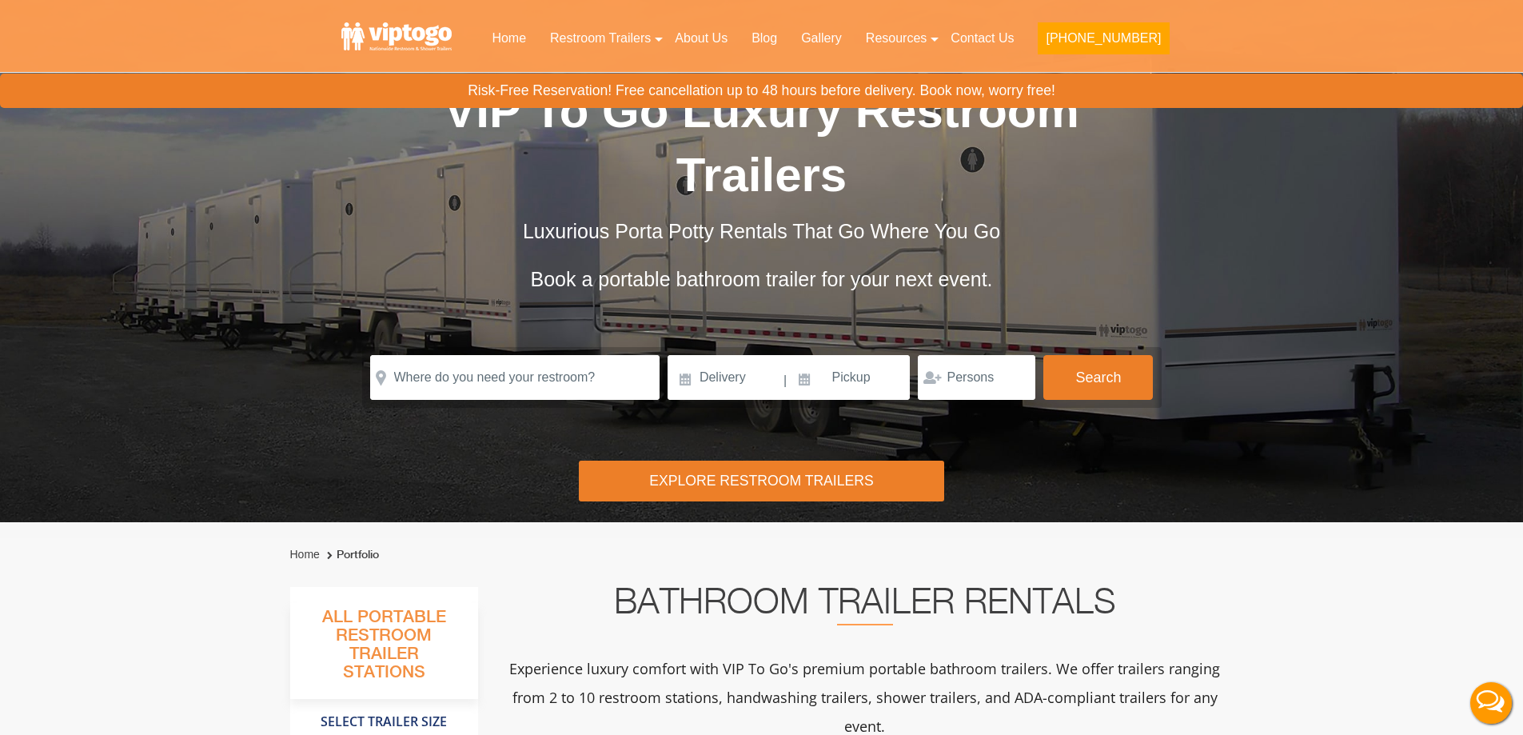
scroll to position [80, 0]
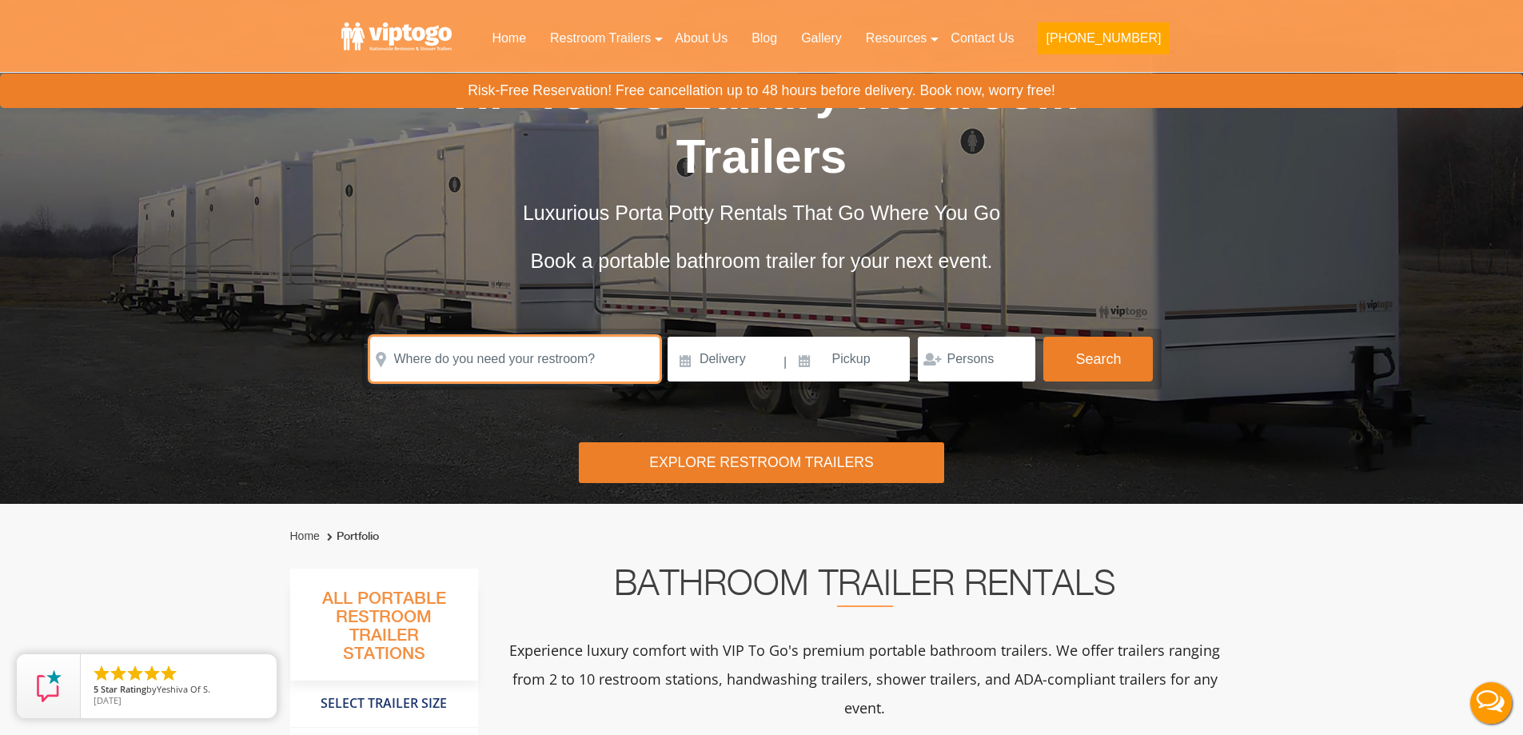
click at [494, 348] on input "text" at bounding box center [514, 359] width 289 height 45
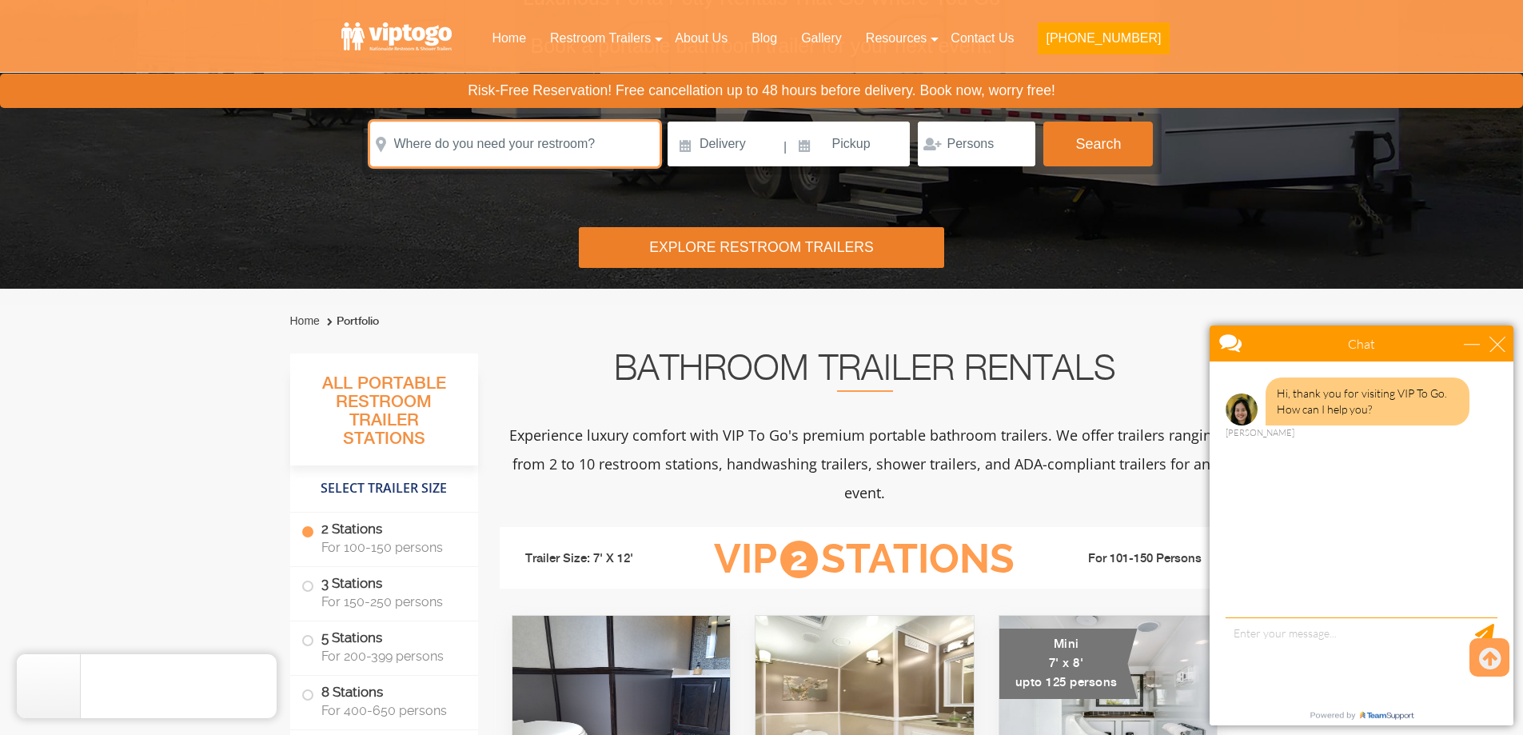
scroll to position [160, 0]
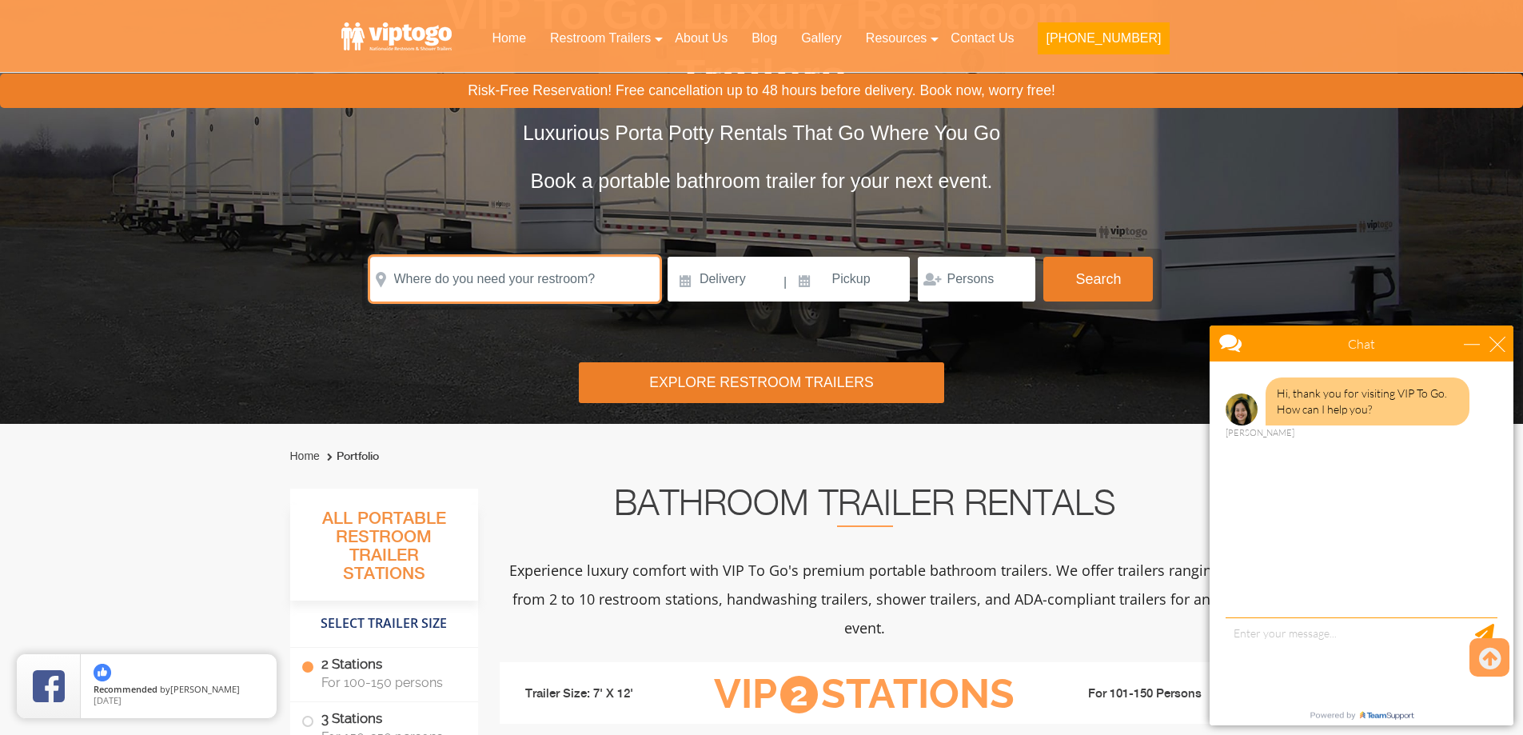
click at [526, 277] on input "text" at bounding box center [514, 279] width 289 height 45
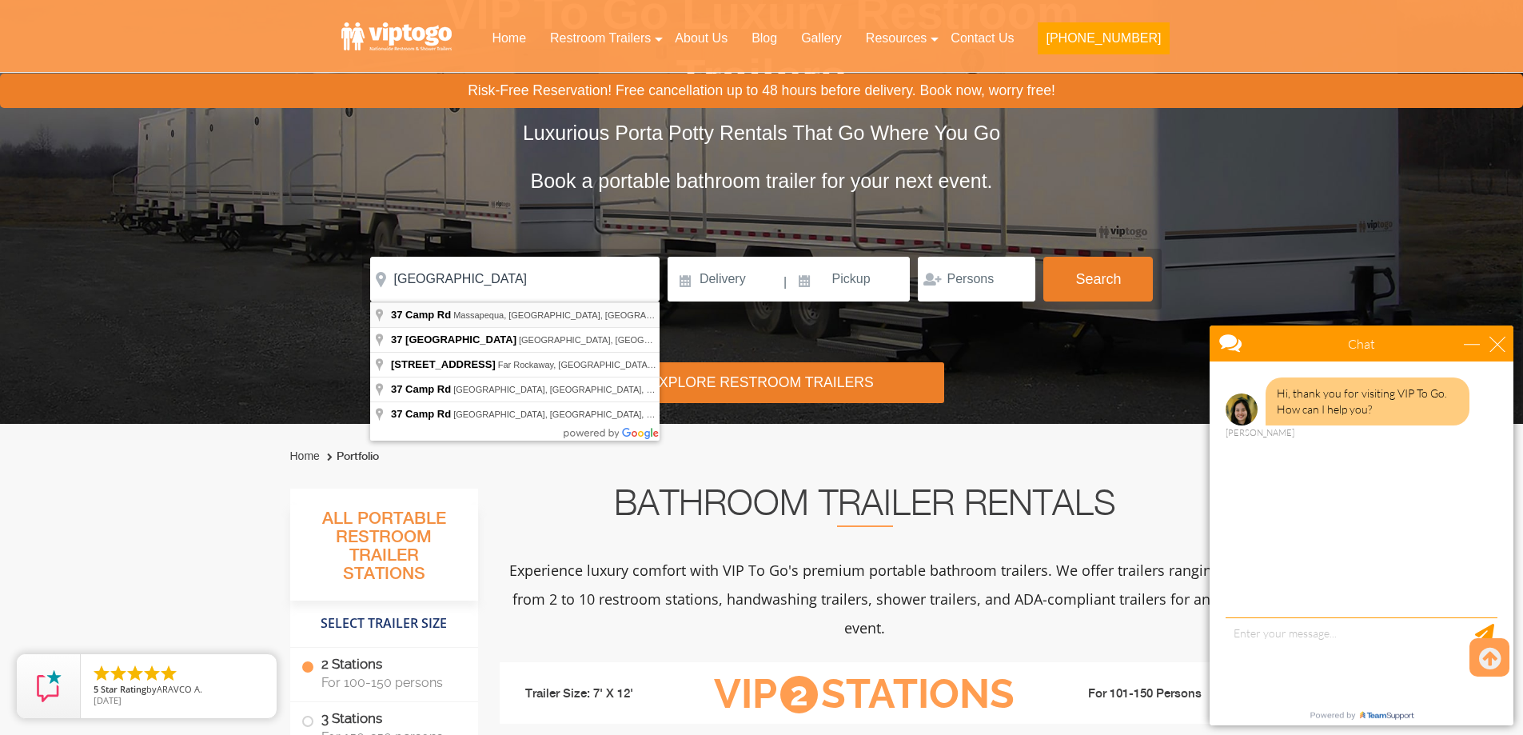
type input "[STREET_ADDRESS]"
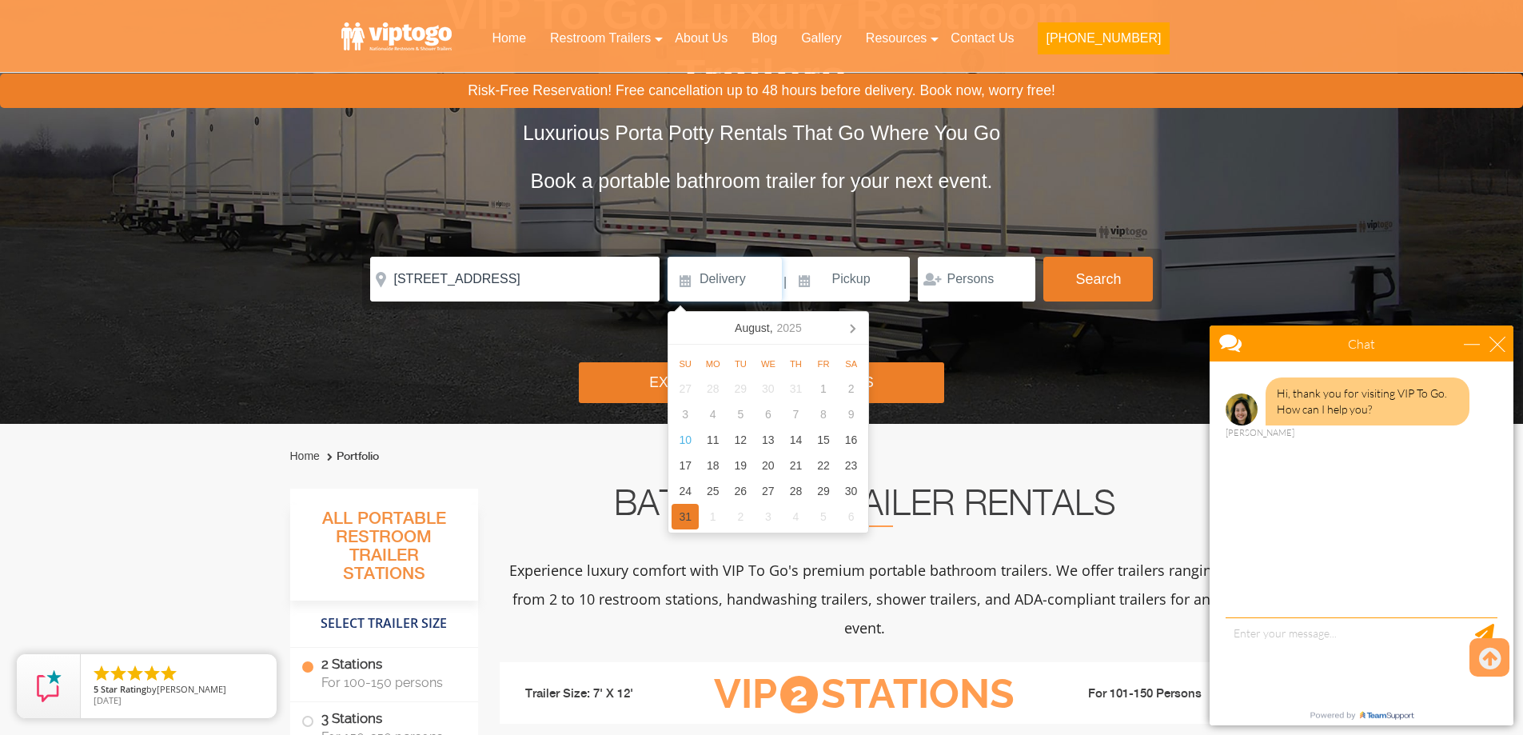
click at [687, 521] on div "31" at bounding box center [685, 517] width 28 height 26
type input "[DATE]"
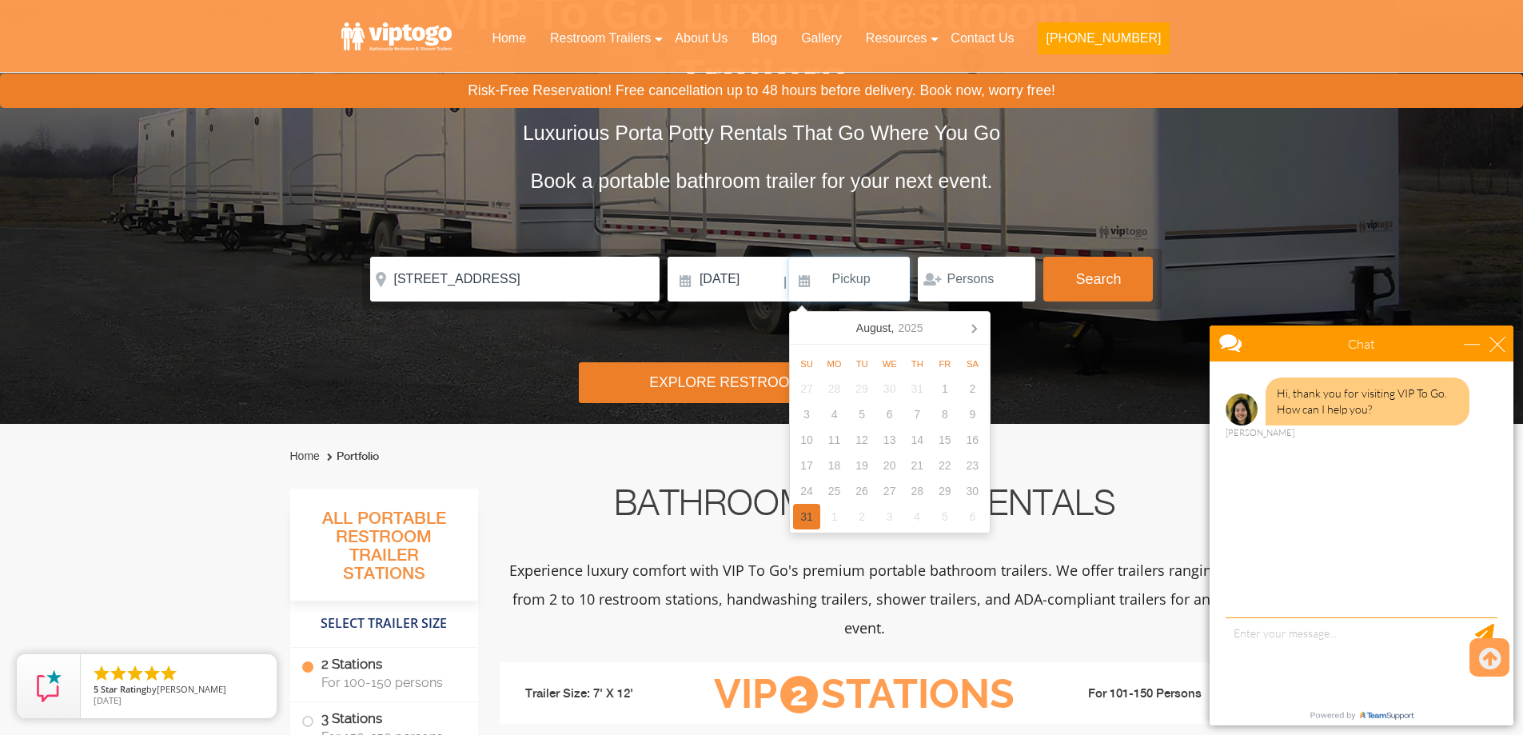
click at [812, 520] on div "31" at bounding box center [807, 517] width 28 height 26
type input "[DATE]"
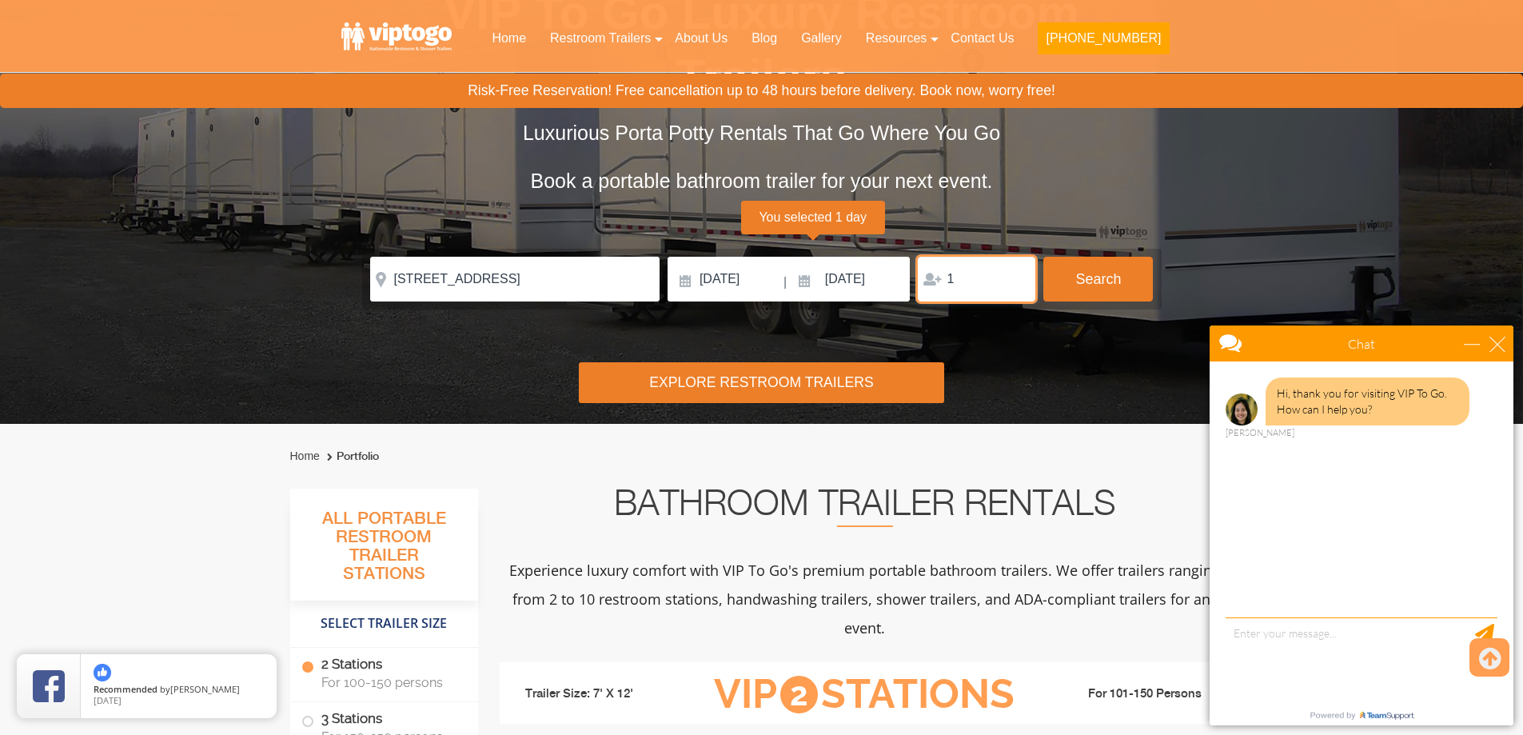
click at [1018, 273] on input "1" at bounding box center [976, 279] width 117 height 45
type input "2"
click at [1018, 273] on input "2" at bounding box center [976, 279] width 117 height 45
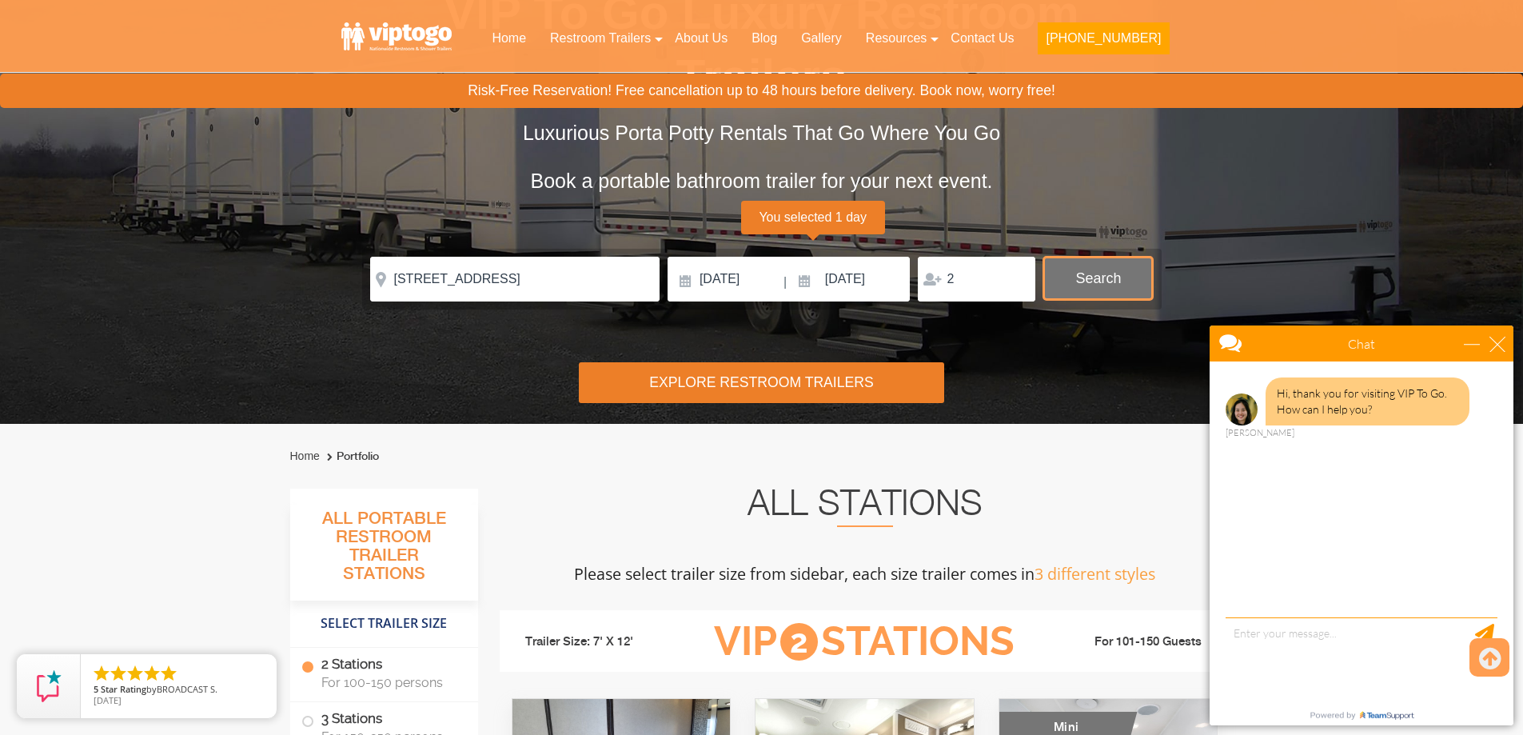
click at [1066, 275] on button "Search" at bounding box center [1098, 278] width 110 height 43
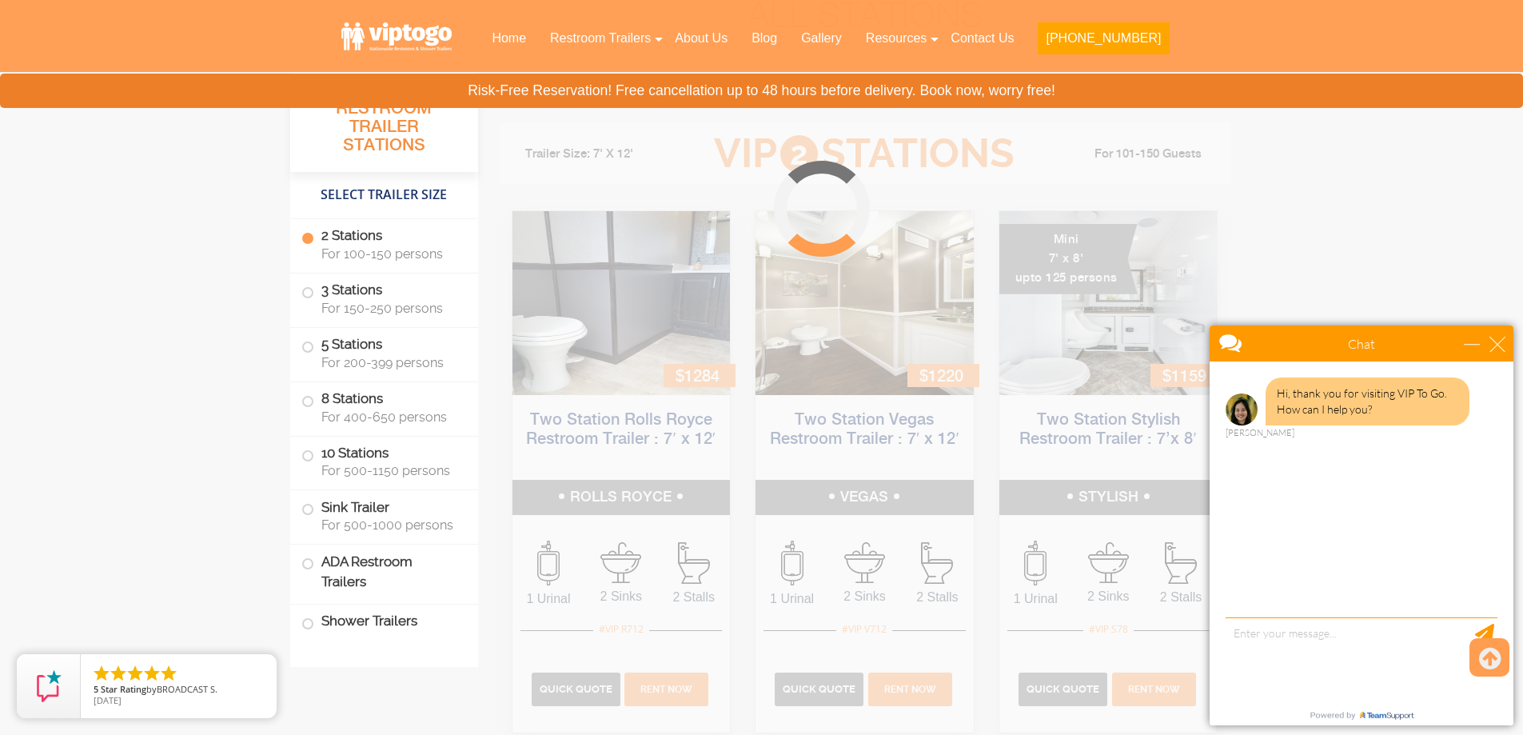
scroll to position [648, 0]
click at [1503, 347] on div "close" at bounding box center [1497, 344] width 16 height 16
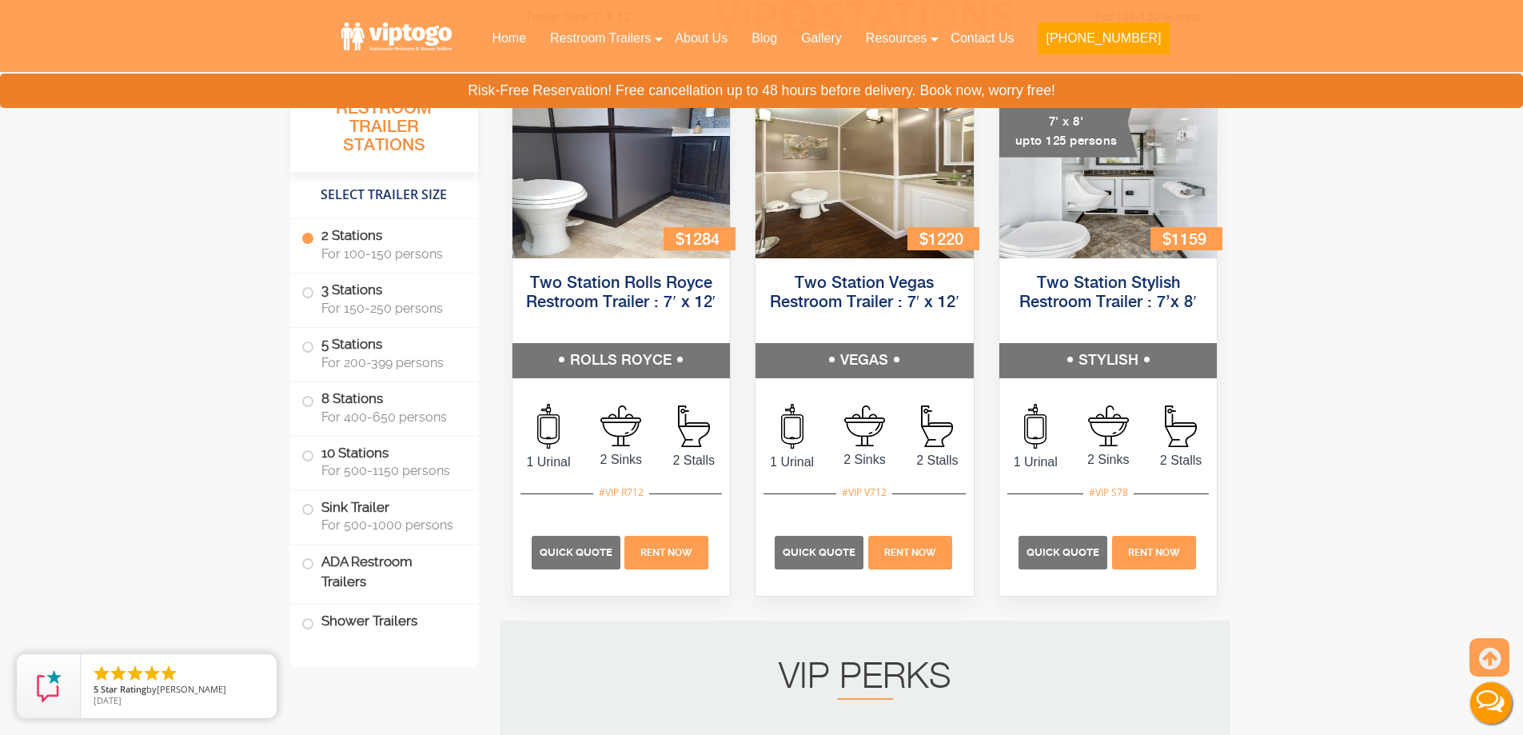
scroll to position [700, 0]
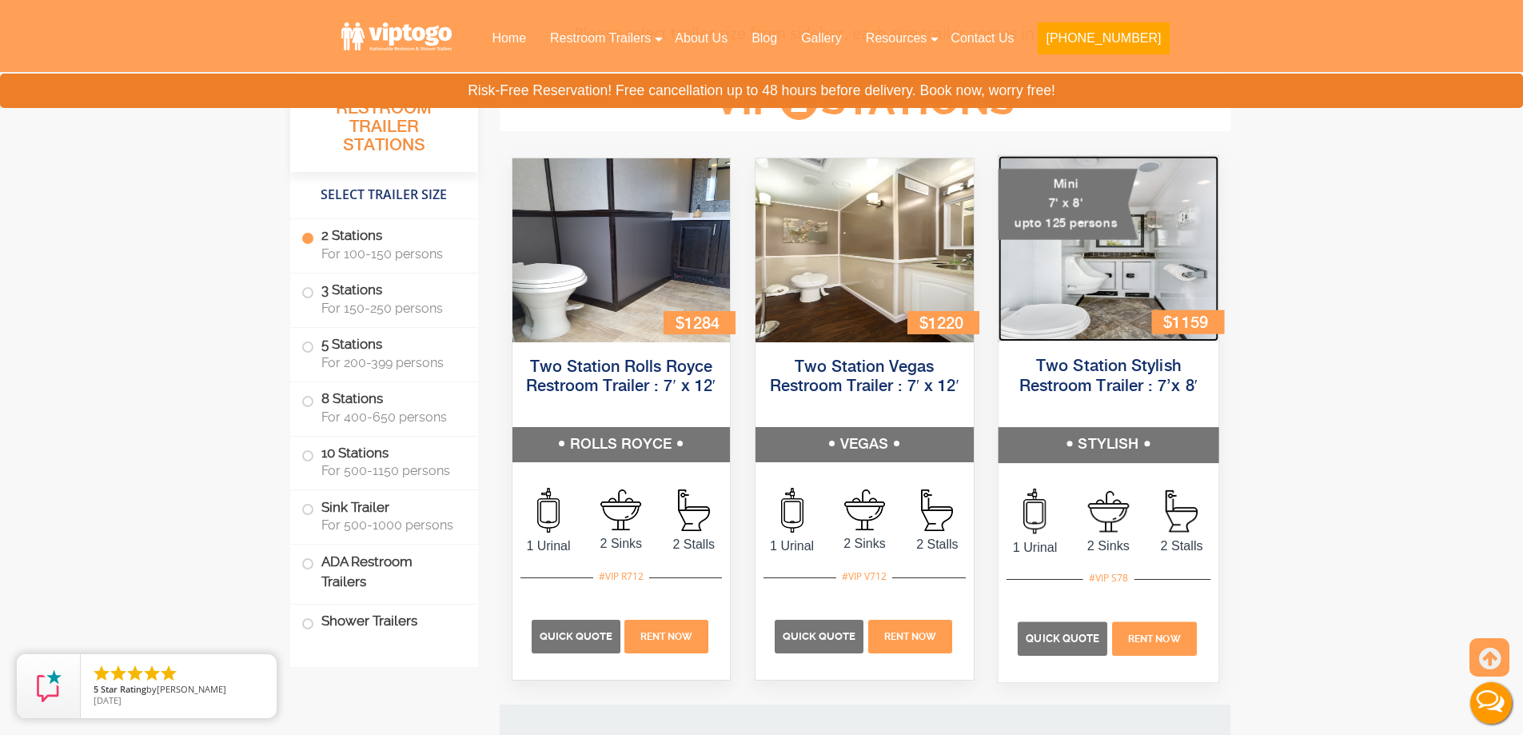
click at [1089, 259] on img at bounding box center [1108, 248] width 220 height 185
drag, startPoint x: 1071, startPoint y: 207, endPoint x: 1108, endPoint y: 204, distance: 36.9
click at [1073, 207] on div "Mini 7' x 8' upto 125 persons" at bounding box center [1067, 204] width 139 height 71
click at [1149, 202] on img at bounding box center [1108, 248] width 220 height 185
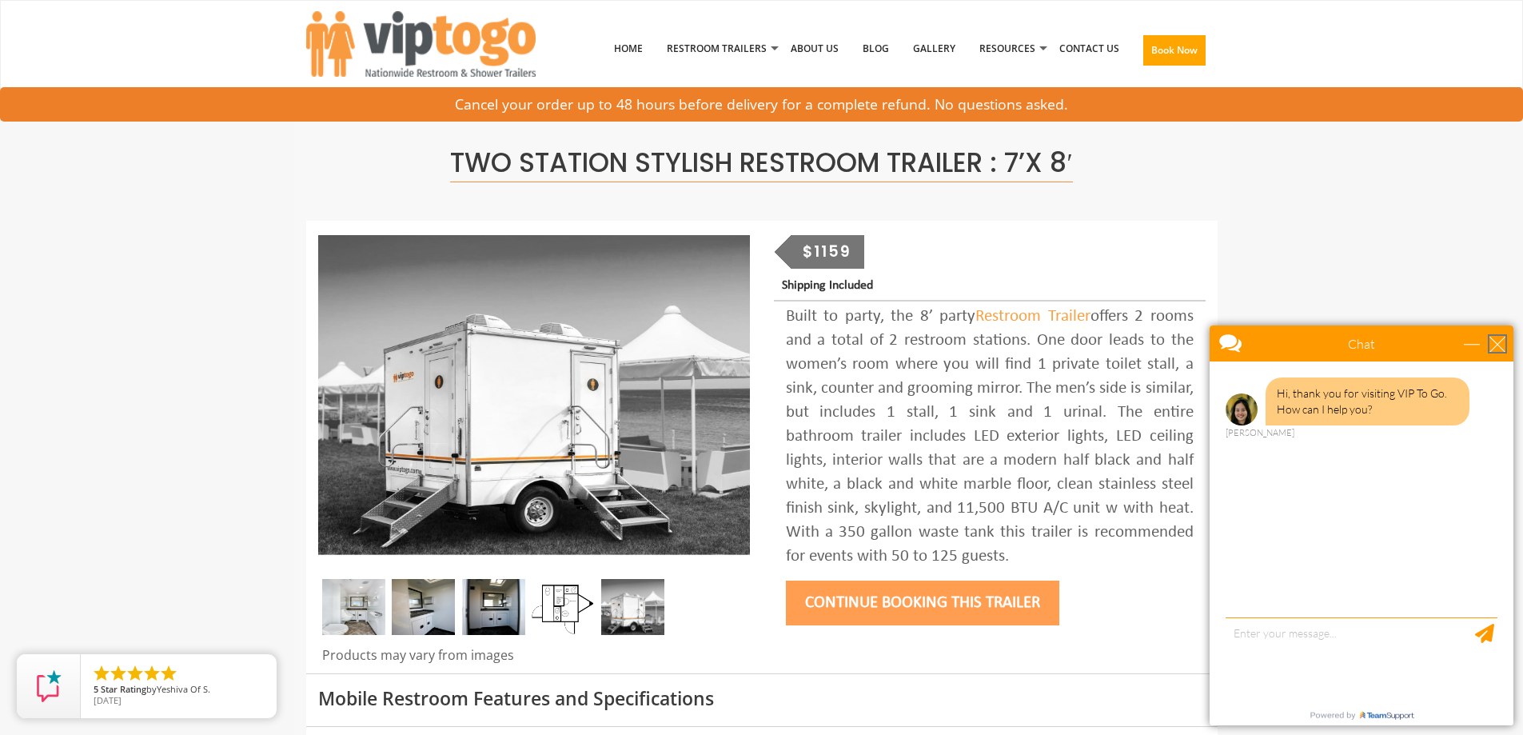
click at [1499, 349] on div "close" at bounding box center [1497, 344] width 16 height 16
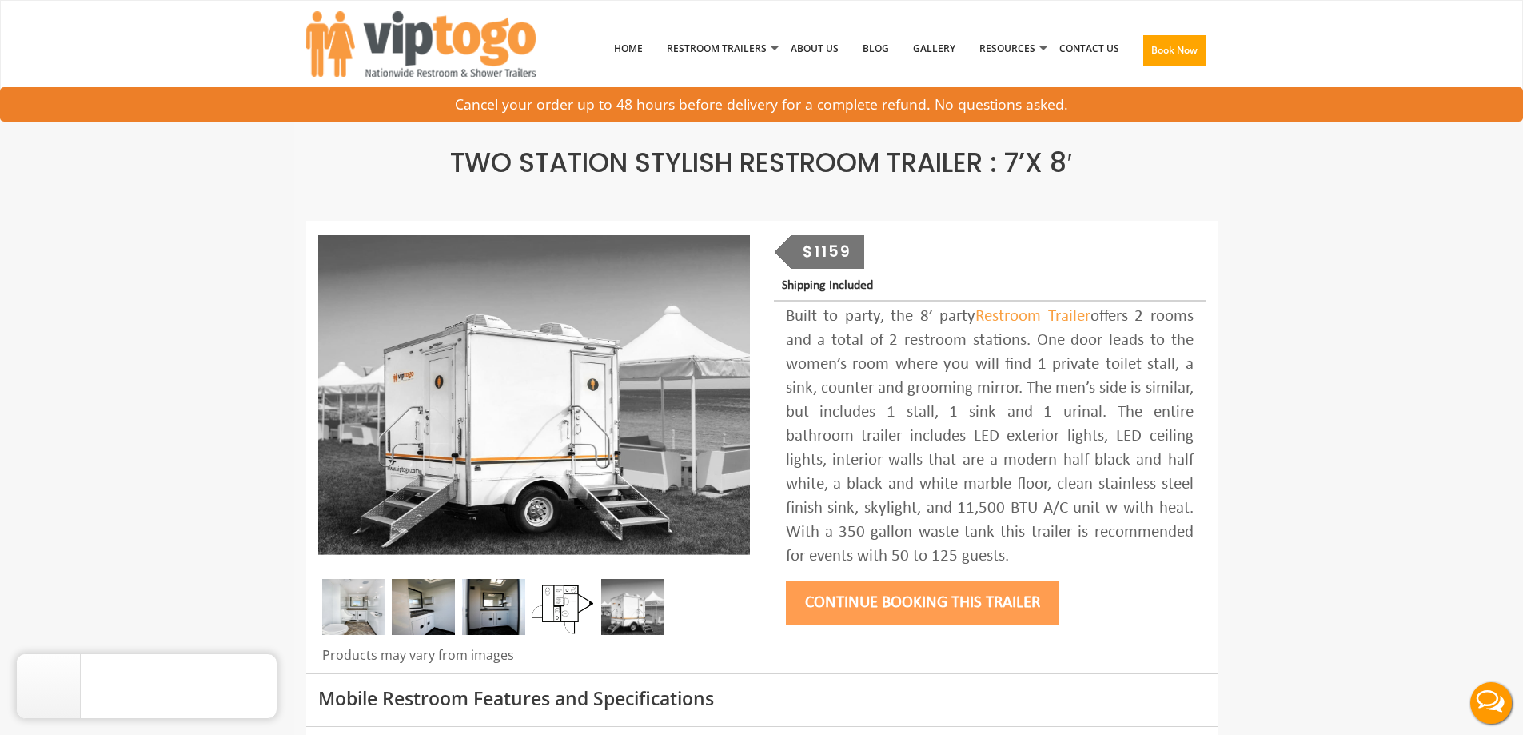
drag, startPoint x: 362, startPoint y: 618, endPoint x: 375, endPoint y: 619, distance: 12.9
click at [363, 618] on img at bounding box center [353, 607] width 63 height 56
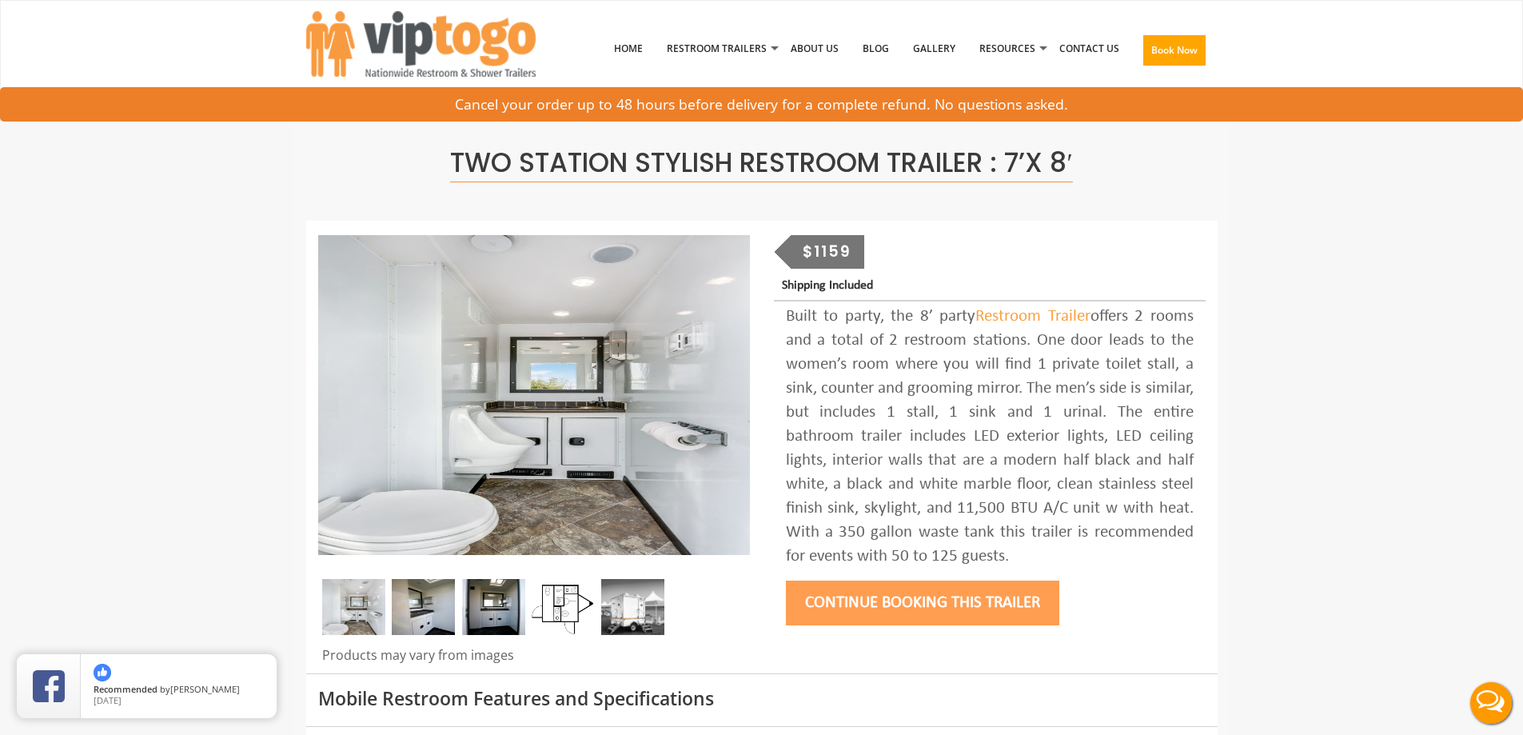
click at [421, 615] on img at bounding box center [423, 607] width 63 height 56
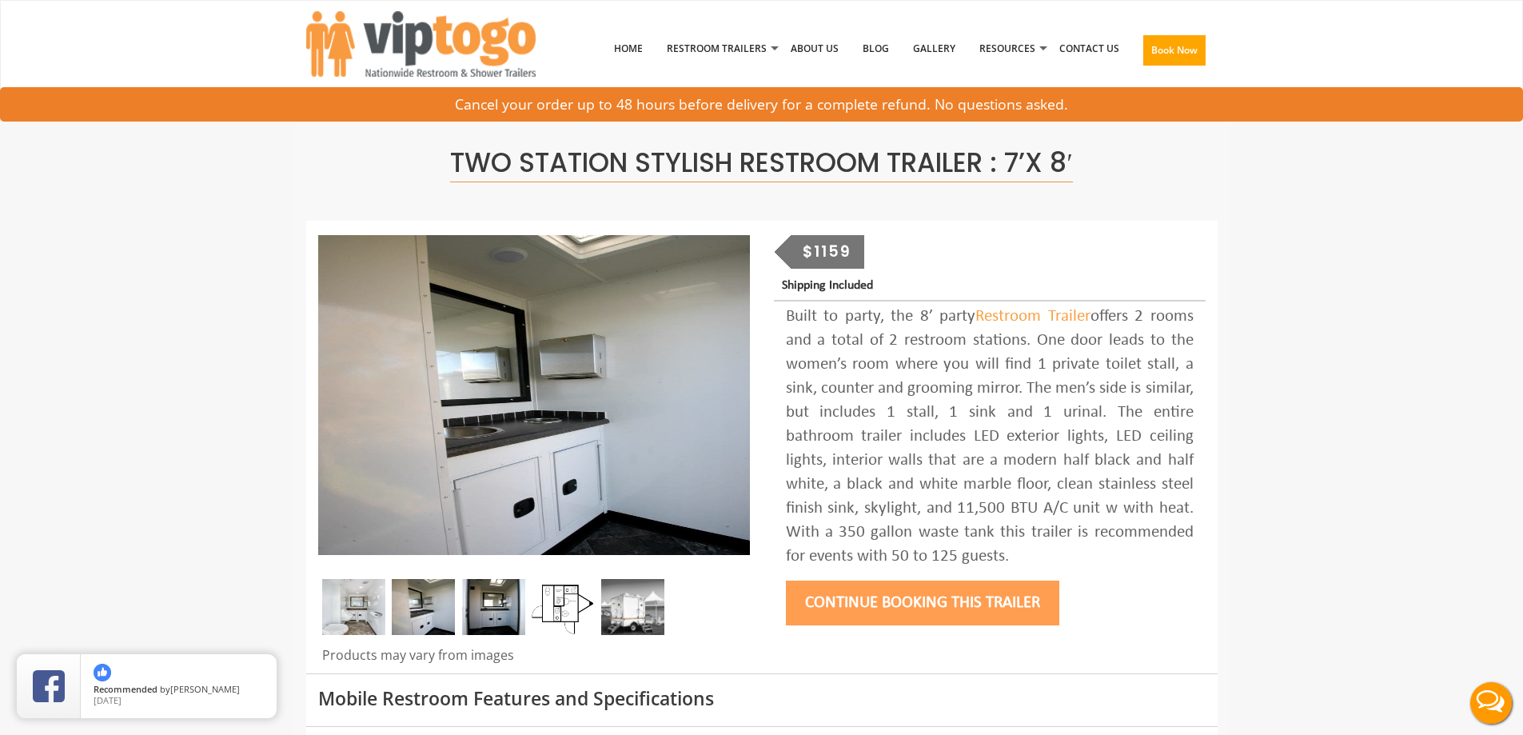
click at [502, 595] on img at bounding box center [493, 607] width 63 height 56
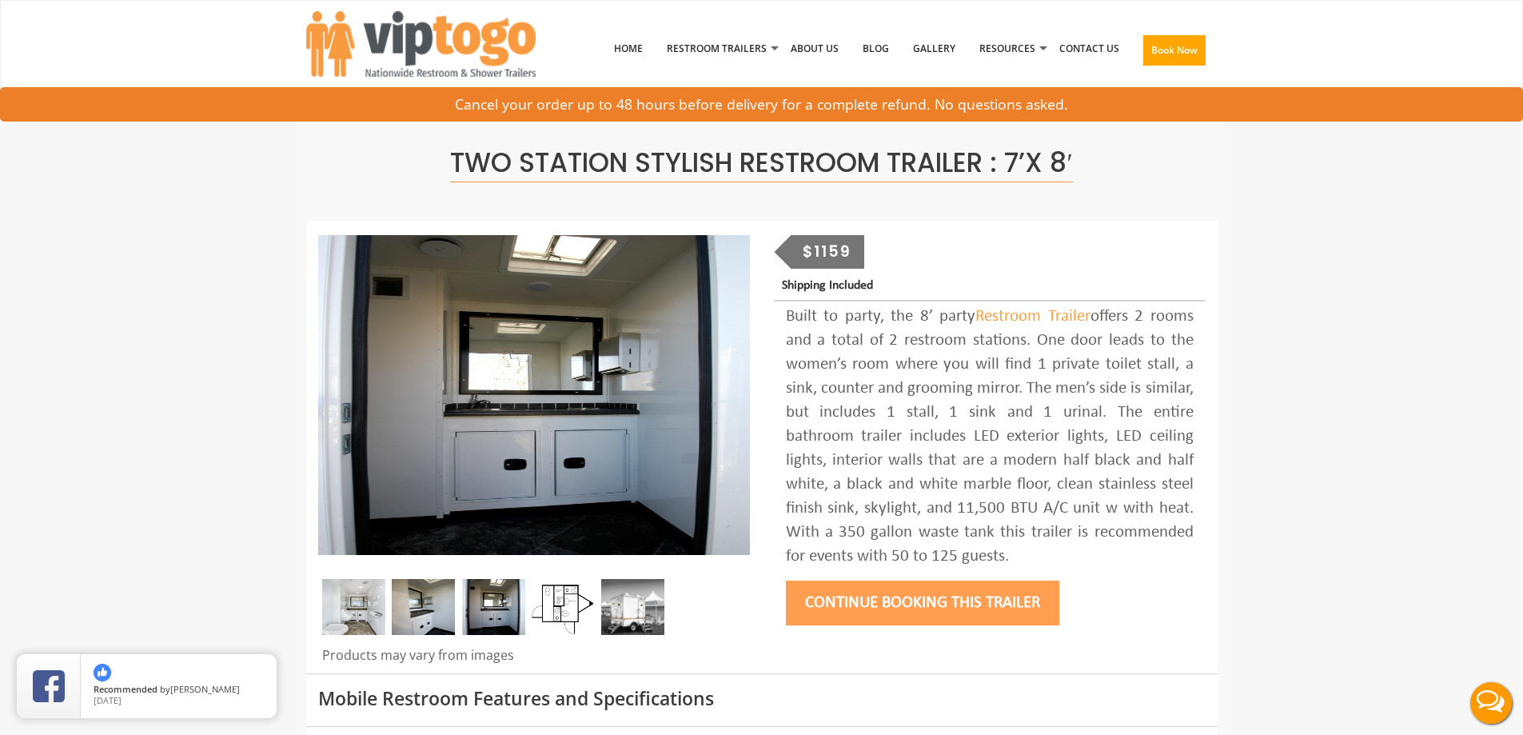
click at [580, 611] on img at bounding box center [563, 607] width 63 height 56
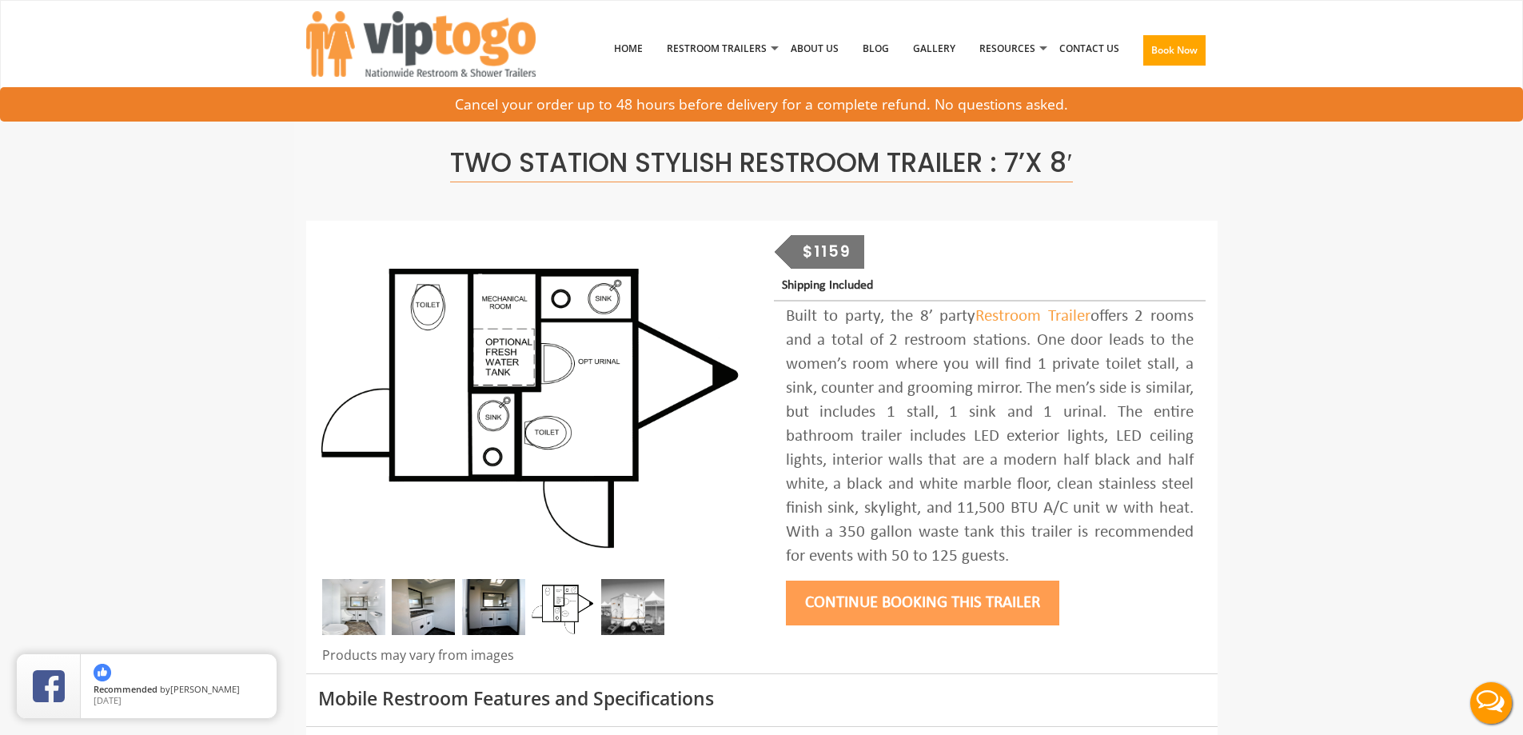
click at [625, 611] on img at bounding box center [632, 607] width 63 height 56
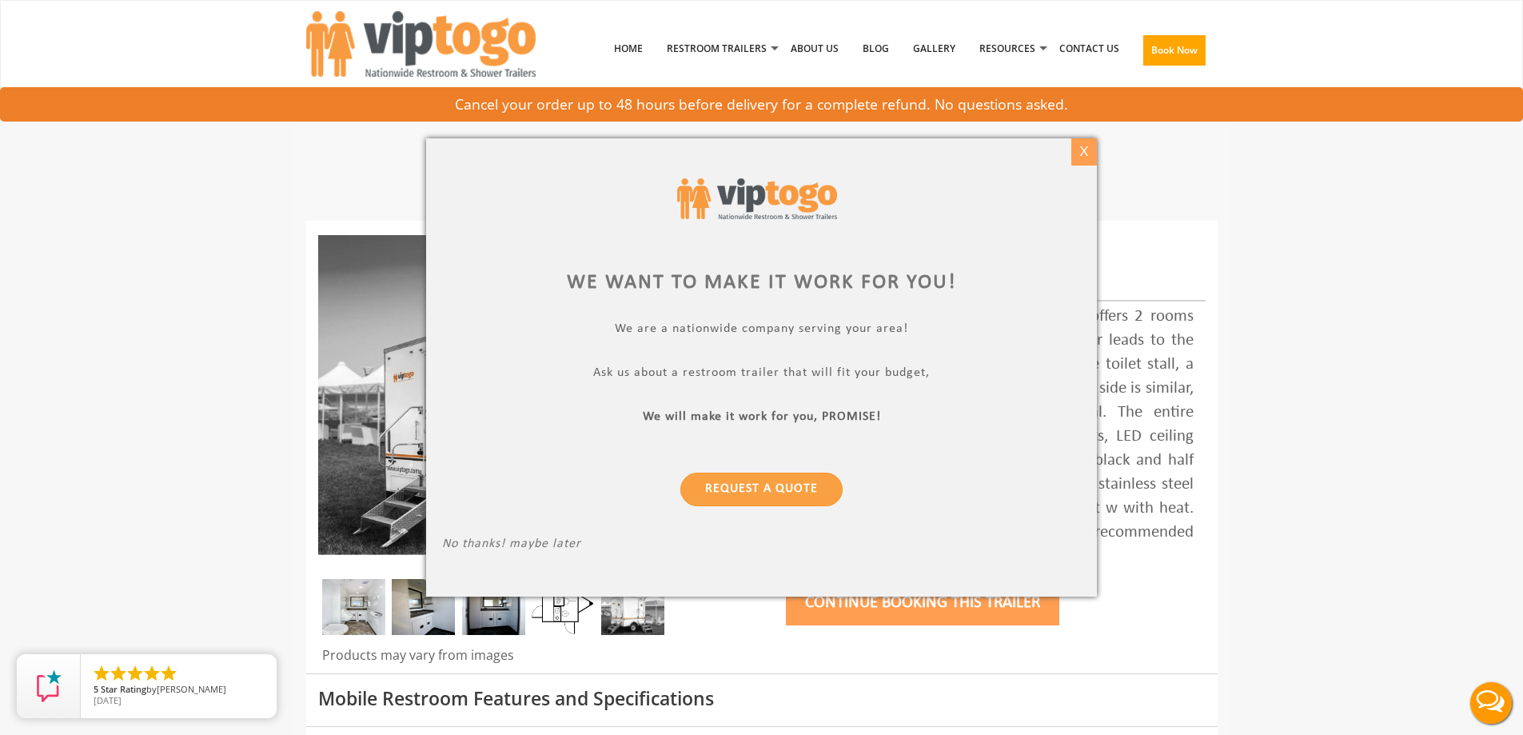
click at [1076, 147] on div "X" at bounding box center [1083, 151] width 25 height 27
